Goal: Check status: Check status

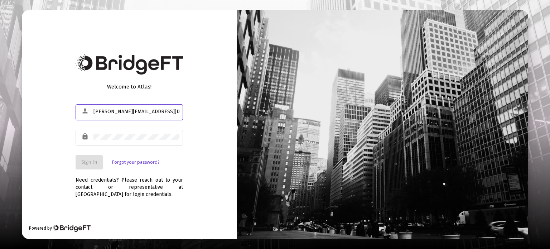
type input "[PERSON_NAME][EMAIL_ADDRESS][DOMAIN_NAME]"
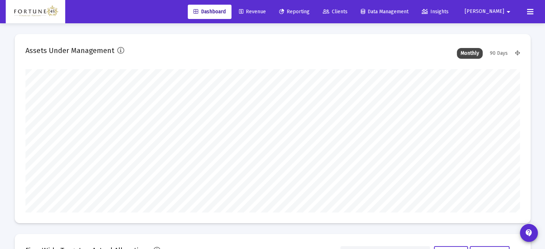
type input "[DATE]"
click at [266, 10] on span "Revenue" at bounding box center [252, 12] width 27 height 6
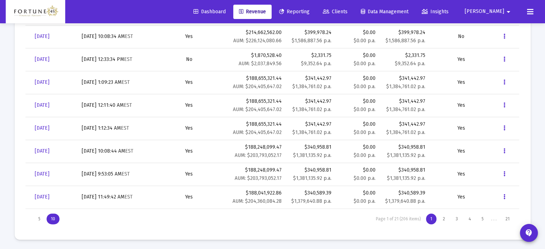
scroll to position [341, 0]
click at [469, 219] on div "4" at bounding box center [469, 218] width 11 height 11
click at [430, 217] on div "1" at bounding box center [431, 218] width 10 height 11
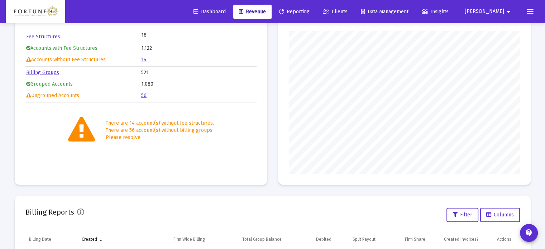
scroll to position [0, 0]
